Goal: Task Accomplishment & Management: Use online tool/utility

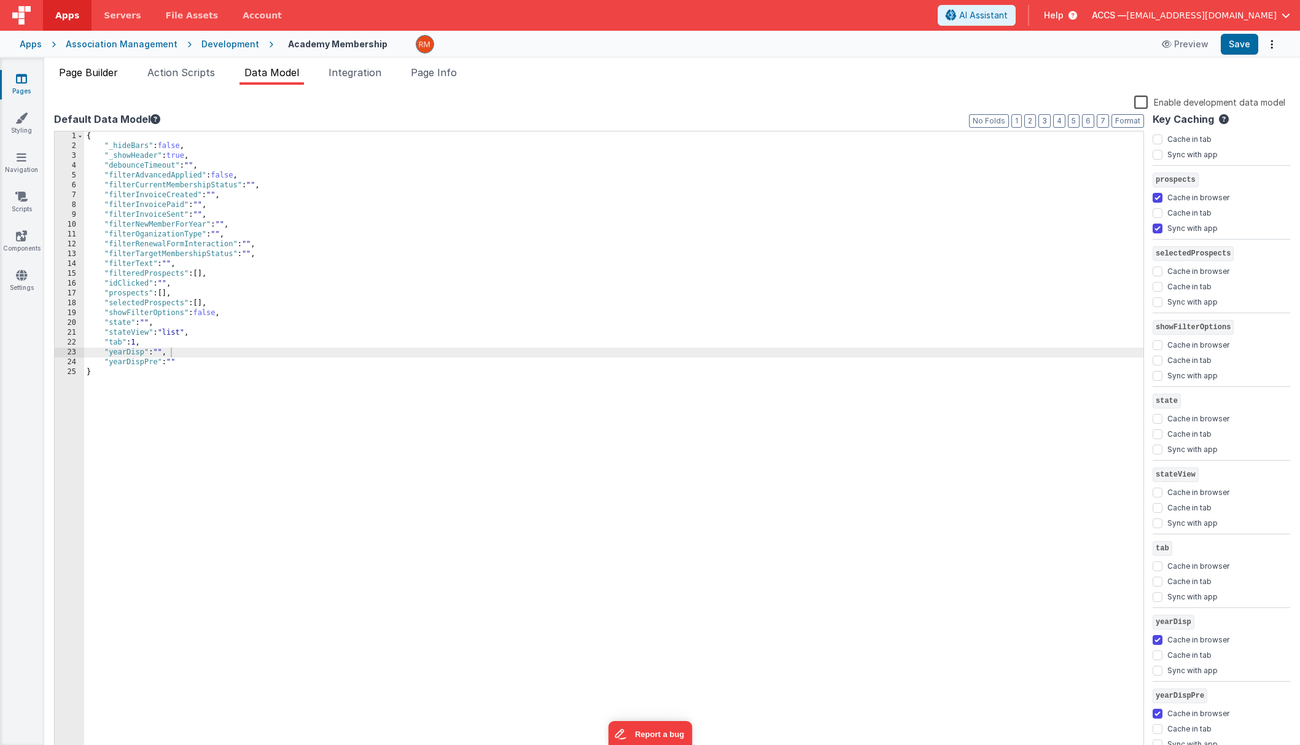
click at [117, 67] on span "Page Builder" at bounding box center [88, 72] width 59 height 12
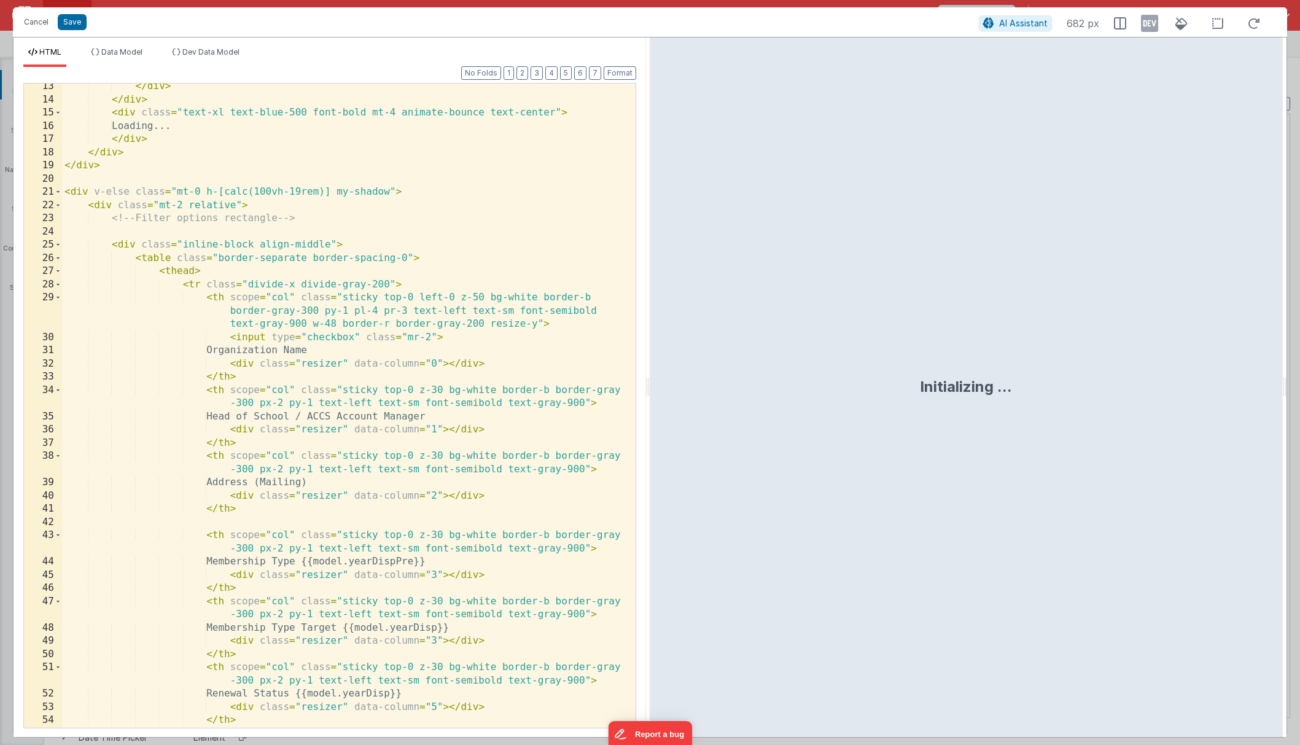
scroll to position [320, 0]
click at [351, 350] on div "</ div > </ div > < div class = "text-xl text-blue-500 font-bold mt-4 animate-b…" at bounding box center [344, 422] width 564 height 684
click at [329, 417] on div "</ div > </ div > < div class = "text-xl text-blue-500 font-bold mt-4 animate-b…" at bounding box center [344, 422] width 564 height 684
click at [68, 28] on button "Save" at bounding box center [72, 22] width 29 height 16
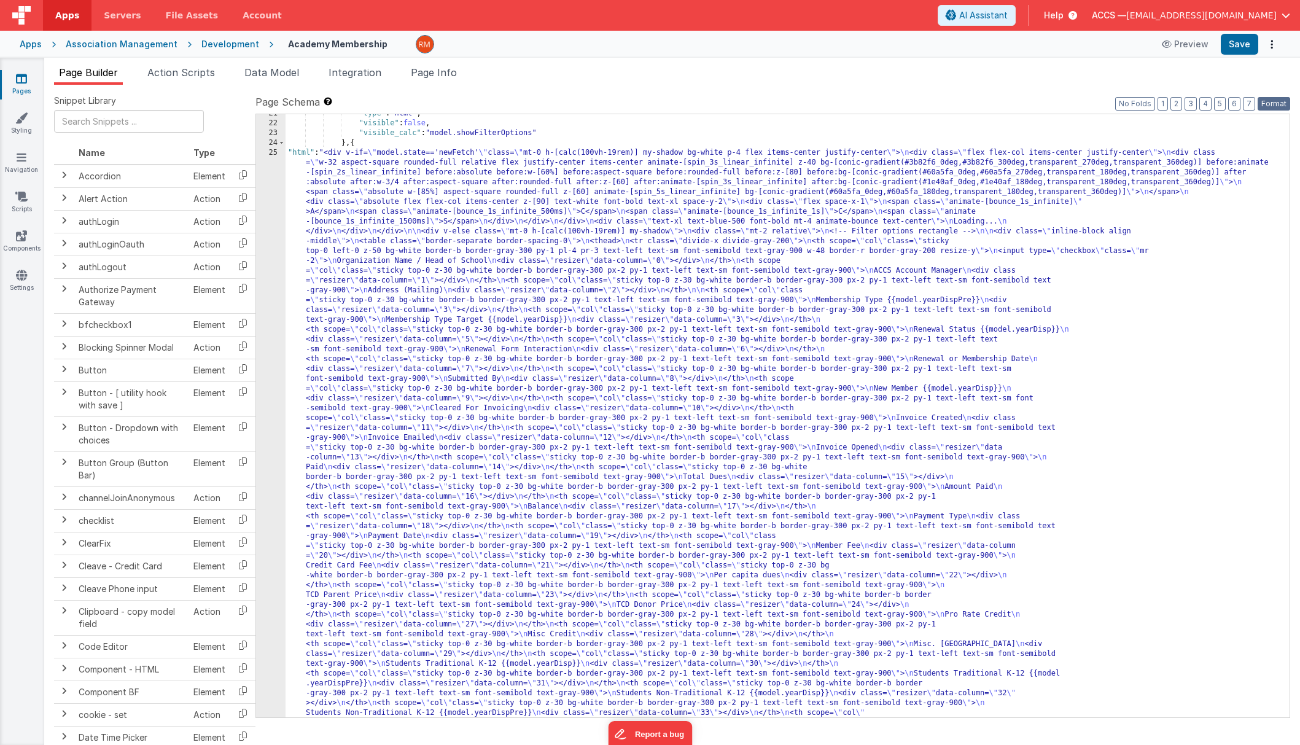
click at [1286, 104] on button "Format" at bounding box center [1273, 104] width 33 height 14
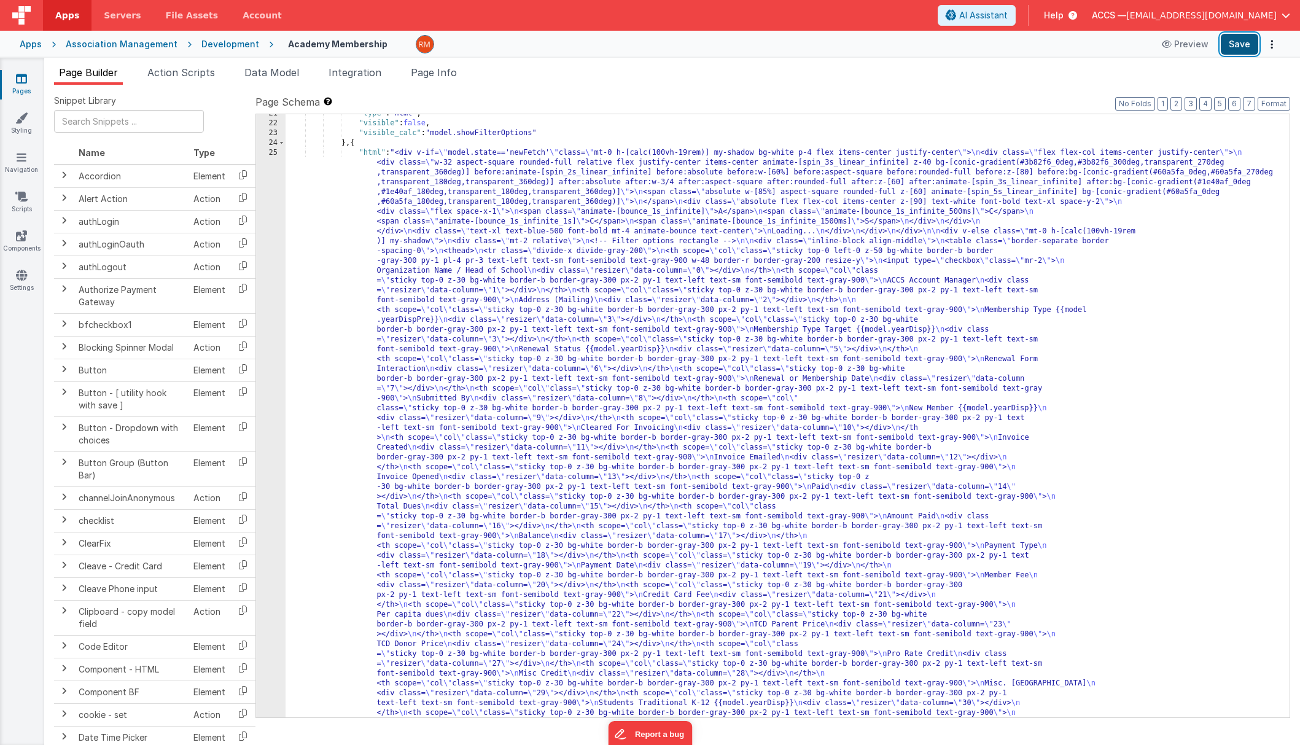
click at [1244, 48] on button "Save" at bounding box center [1238, 44] width 37 height 21
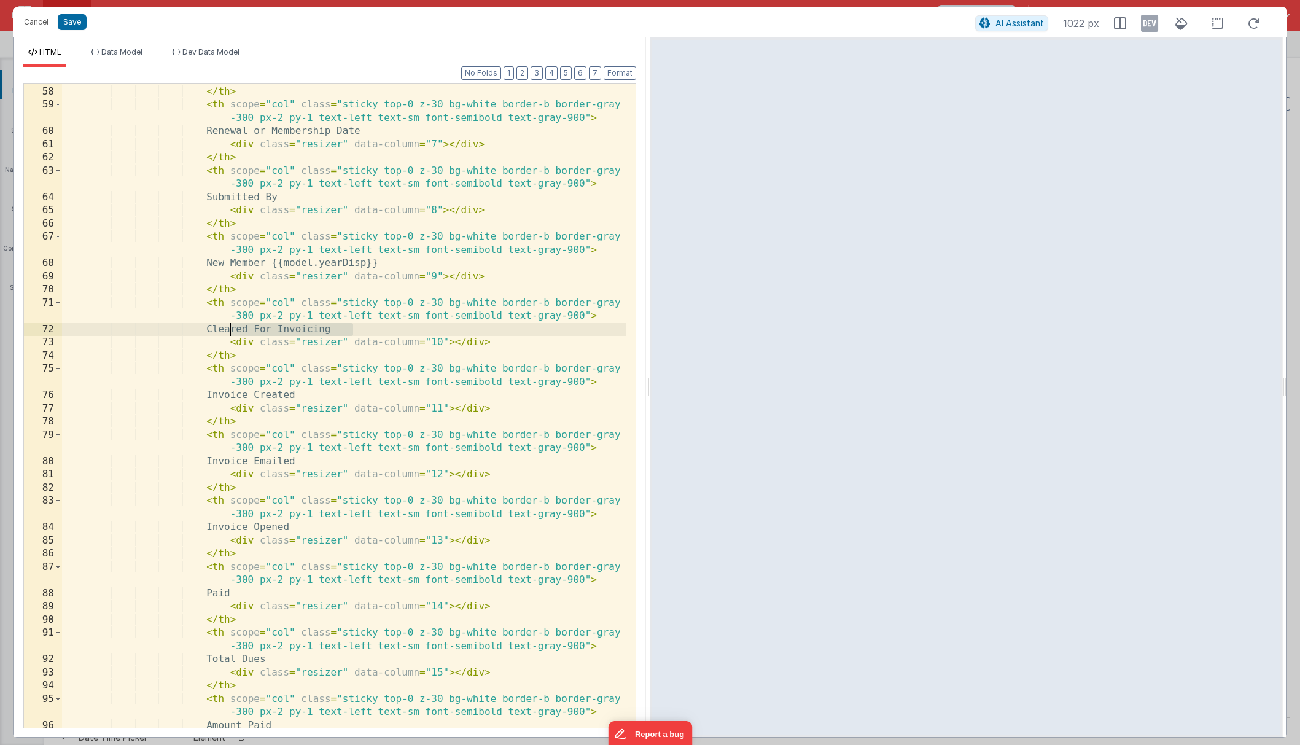
drag, startPoint x: 358, startPoint y: 328, endPoint x: 229, endPoint y: 330, distance: 128.9
click at [229, 330] on div "< div class = "resizer" data-column = "6" > </ div > </ th > < th scope = "col"…" at bounding box center [344, 407] width 564 height 670
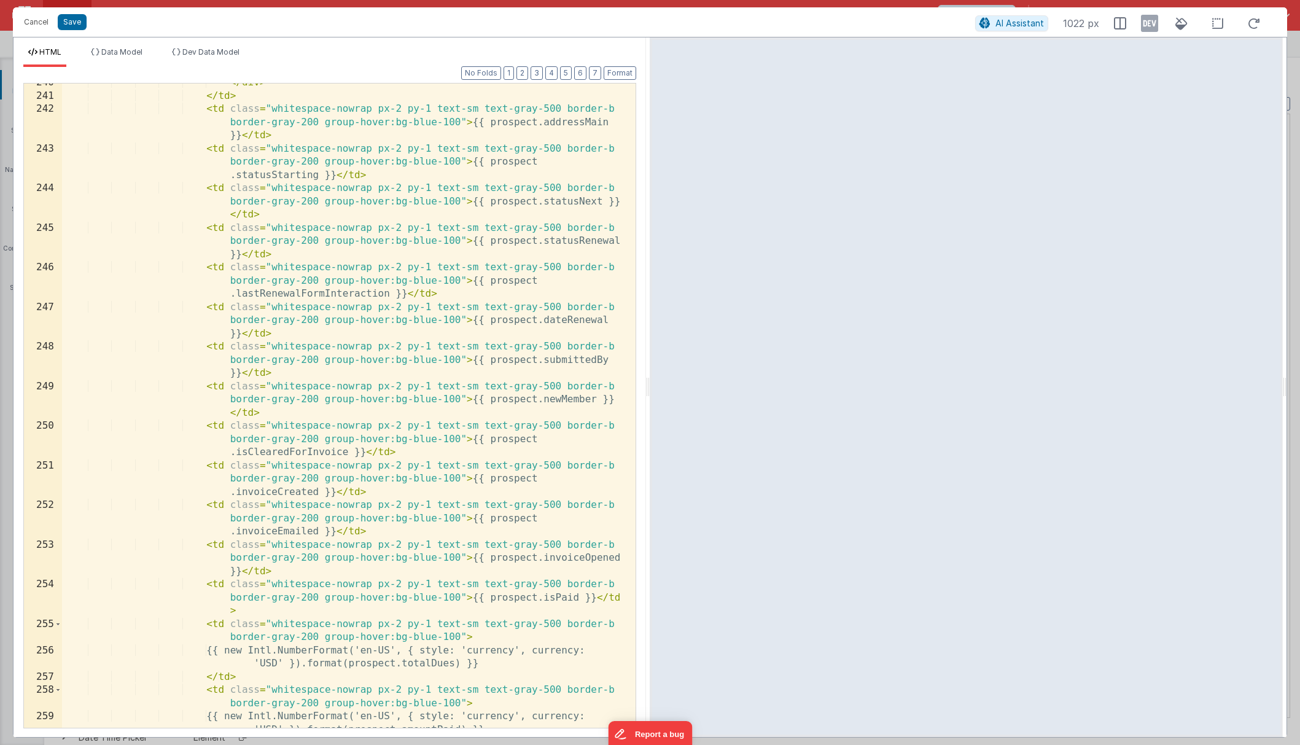
scroll to position [4129, 0]
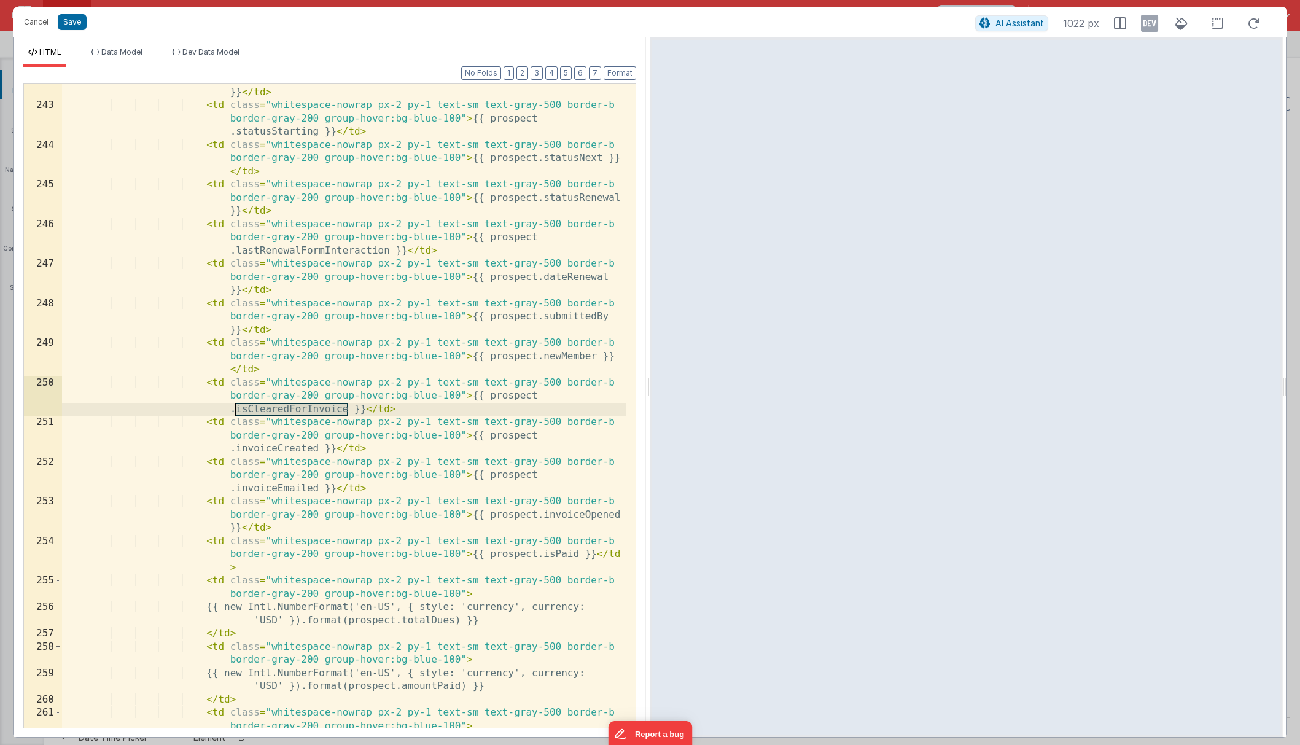
drag, startPoint x: 347, startPoint y: 411, endPoint x: 238, endPoint y: 409, distance: 109.9
click at [238, 409] on div "< td class = "whitespace-nowrap px-2 py-1 text-sm text-gray-500 border-b border…" at bounding box center [344, 415] width 564 height 710
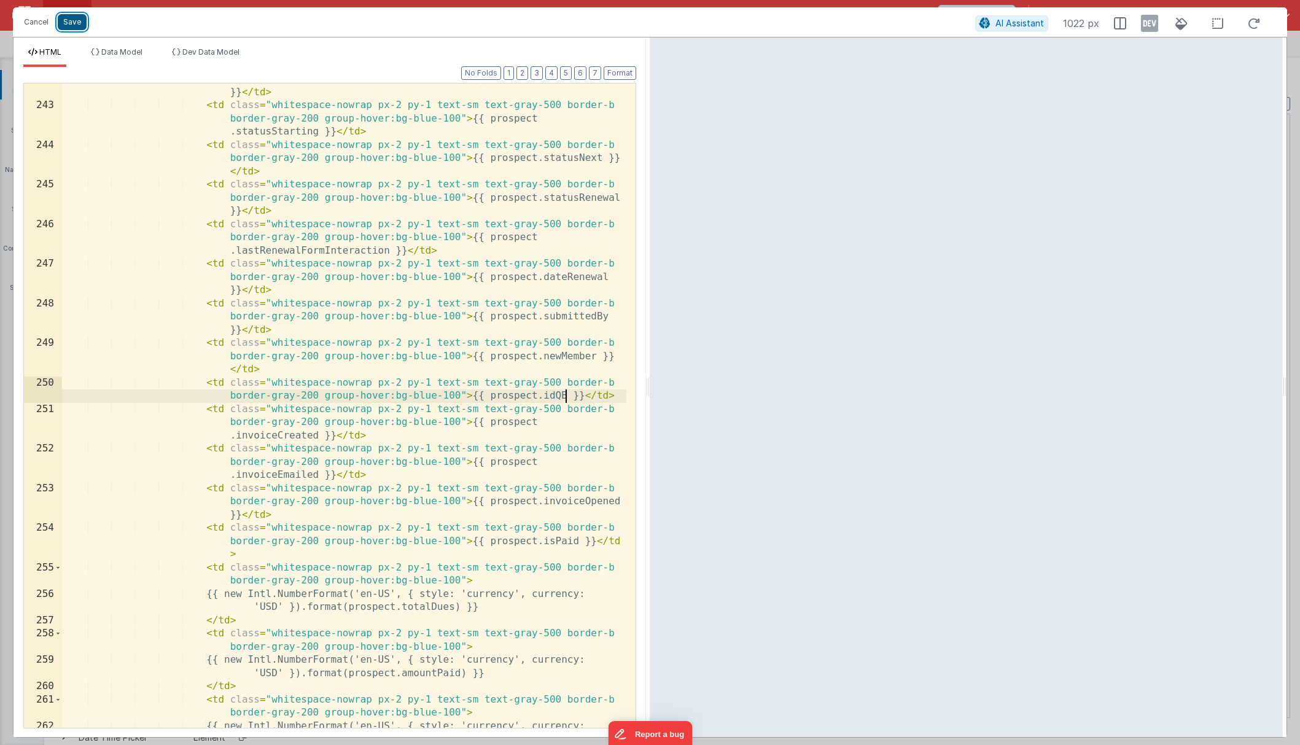
click at [69, 26] on button "Save" at bounding box center [72, 22] width 29 height 16
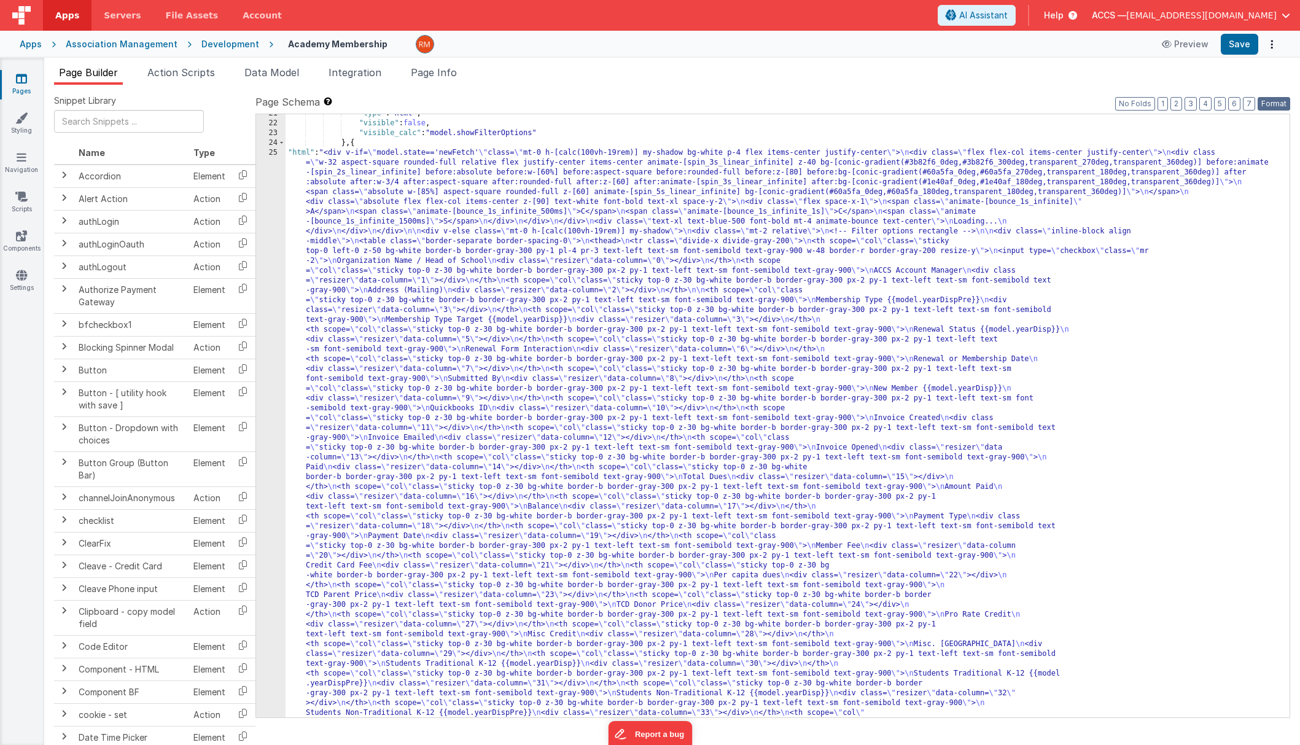
click at [1271, 99] on button "Format" at bounding box center [1273, 104] width 33 height 14
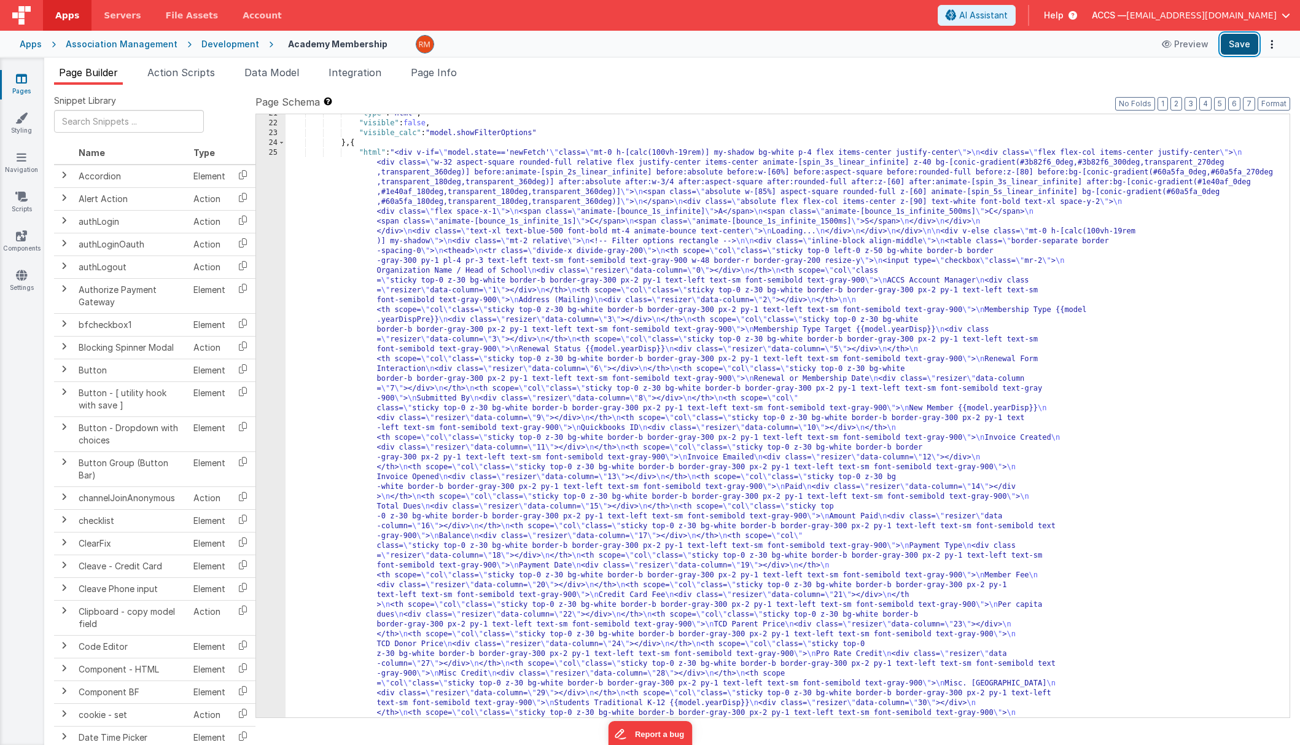
click at [1239, 48] on button "Save" at bounding box center [1238, 44] width 37 height 21
